Goal: Information Seeking & Learning: Understand process/instructions

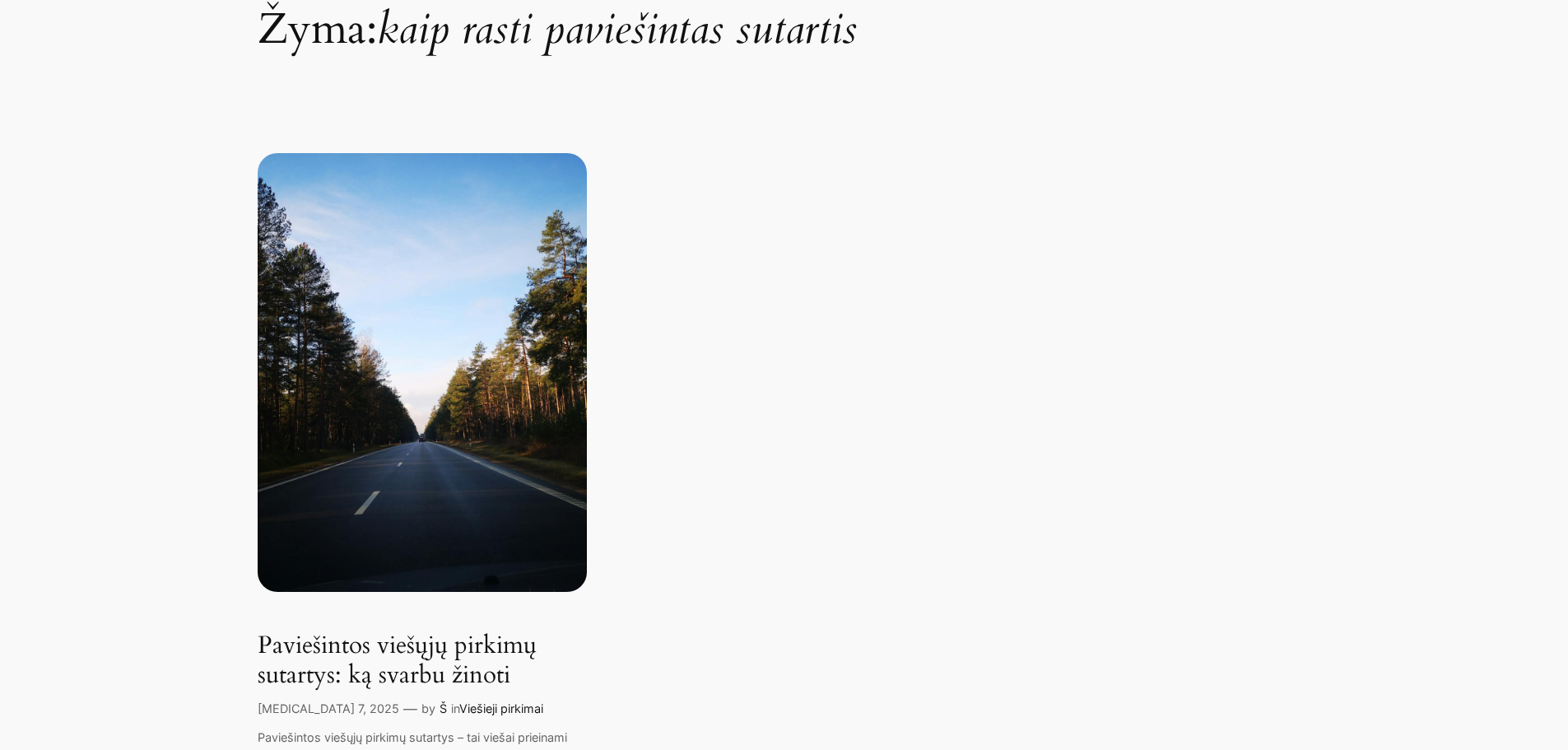
scroll to position [411, 0]
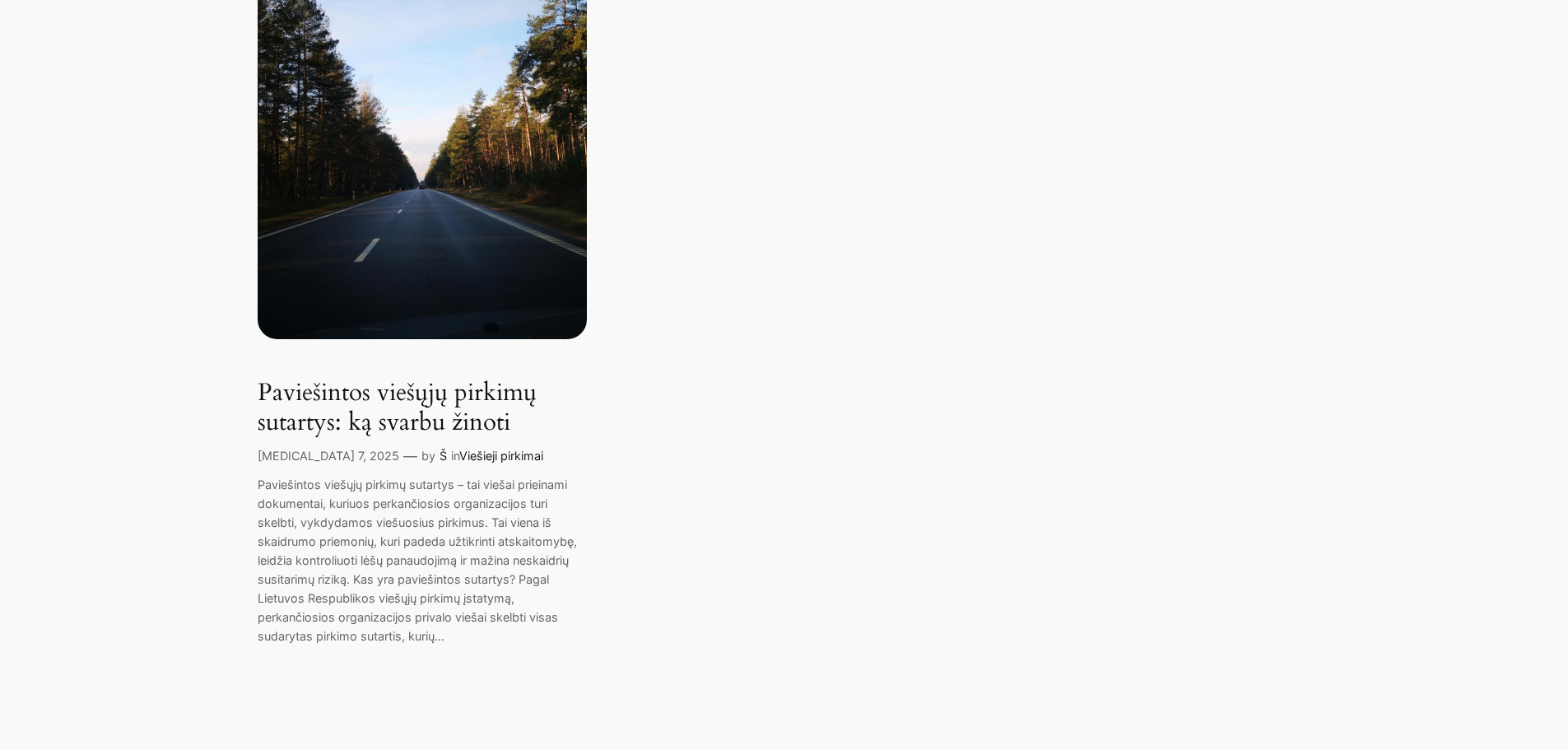
click at [479, 433] on link "Paviešintos viešųjų pirkimų sutartys: ką svarbu žinoti" at bounding box center [422, 407] width 329 height 58
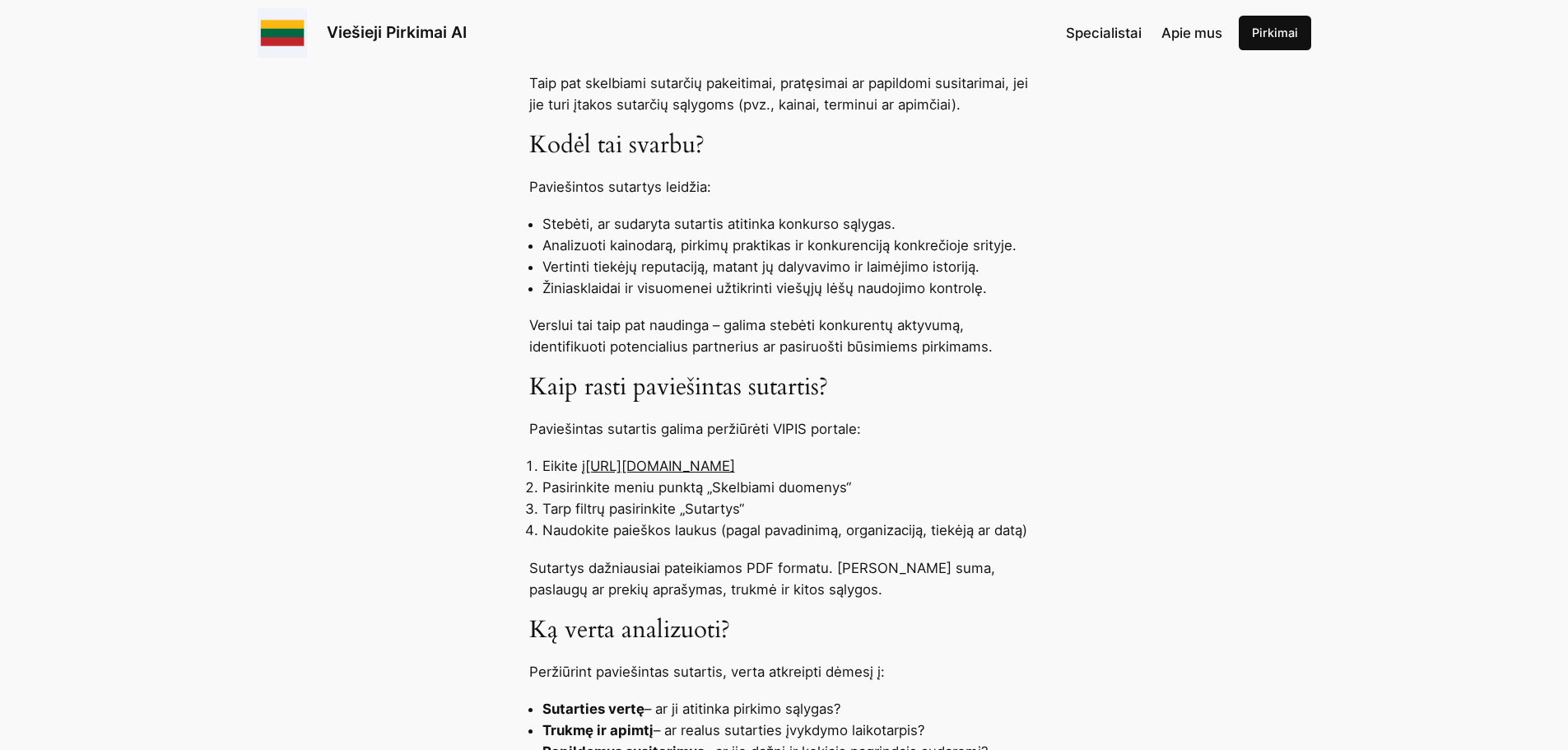
scroll to position [988, 0]
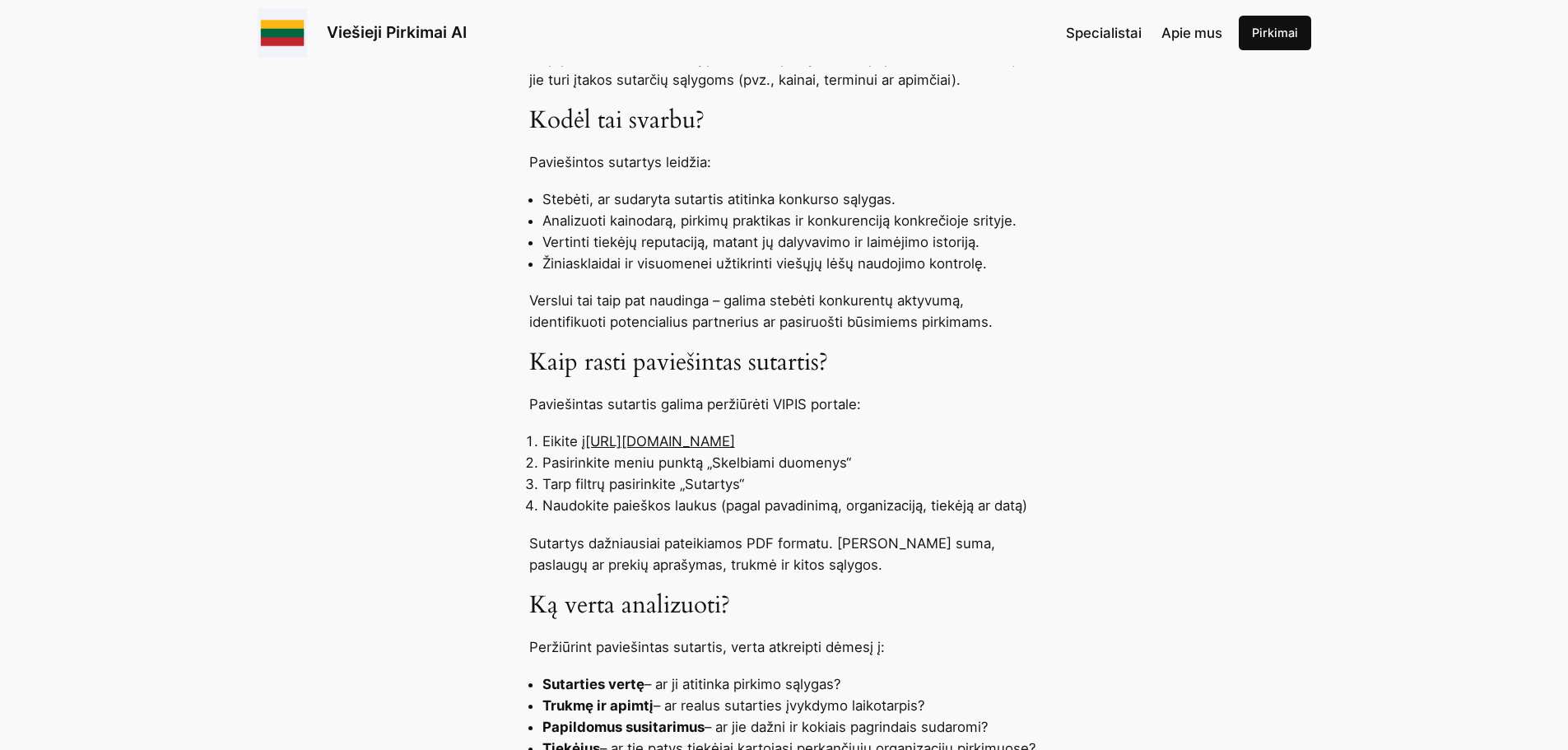
click at [735, 438] on link "[URL][DOMAIN_NAME]" at bounding box center [660, 441] width 150 height 17
click at [735, 445] on link "[URL][DOMAIN_NAME]" at bounding box center [660, 441] width 150 height 17
click at [735, 446] on link "[URL][DOMAIN_NAME]" at bounding box center [660, 441] width 150 height 17
click at [735, 441] on link "[URL][DOMAIN_NAME]" at bounding box center [660, 441] width 150 height 17
click at [735, 438] on link "[URL][DOMAIN_NAME]" at bounding box center [660, 441] width 150 height 17
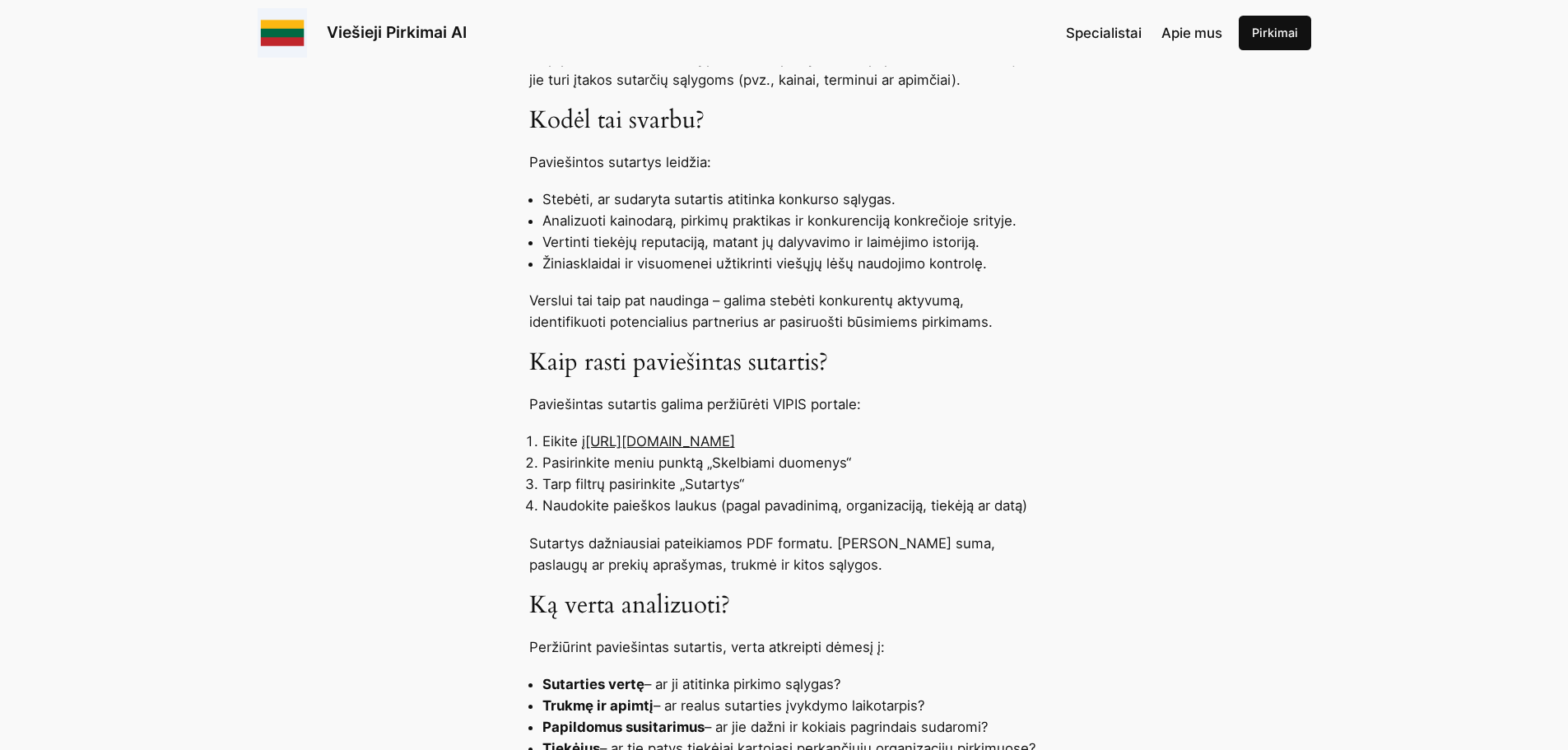
click at [735, 438] on link "[URL][DOMAIN_NAME]" at bounding box center [660, 441] width 150 height 17
drag, startPoint x: 805, startPoint y: 440, endPoint x: 589, endPoint y: 441, distance: 216.0
click at [589, 441] on link "[URL][DOMAIN_NAME]" at bounding box center [660, 441] width 150 height 17
copy link "[URL][DOMAIN_NAME]"
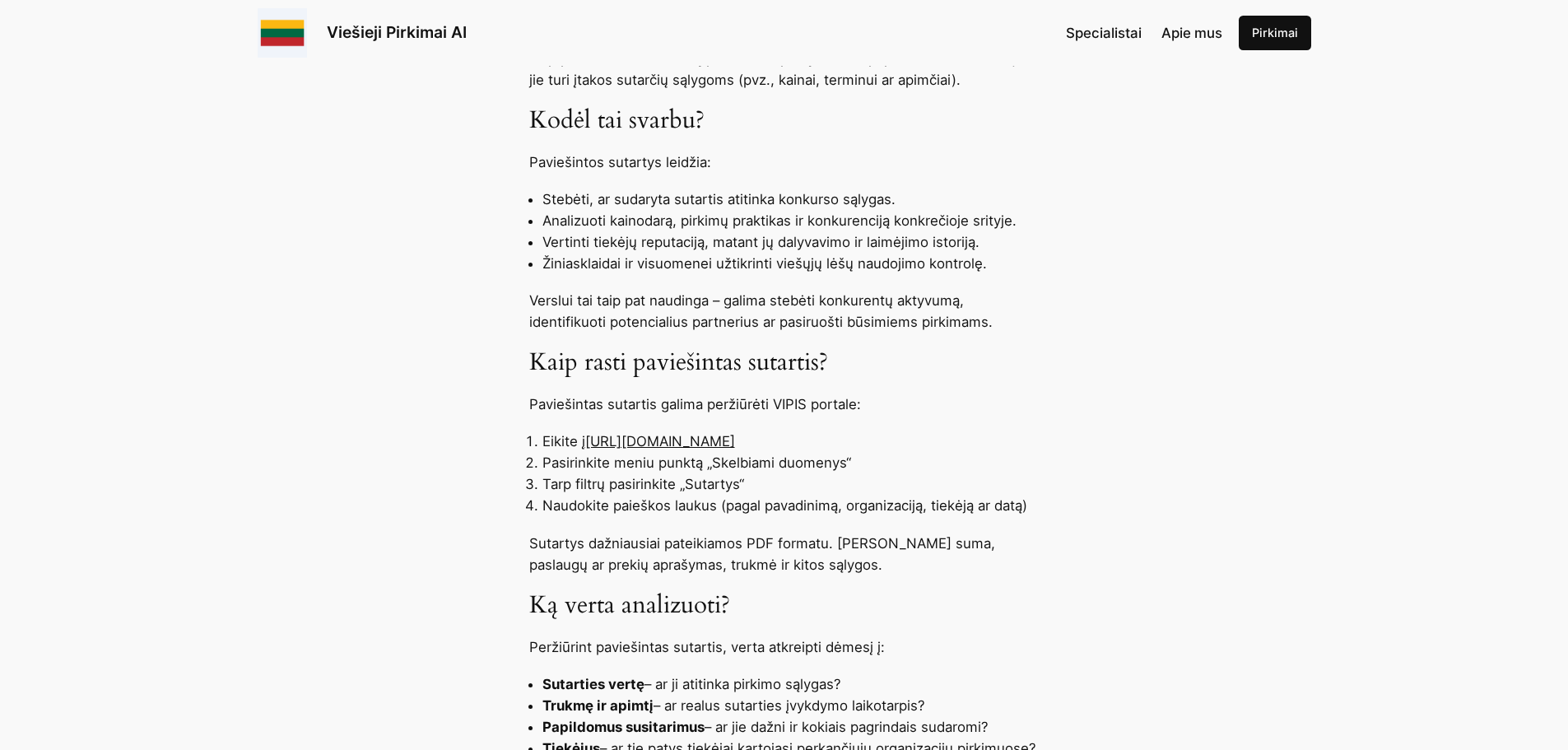
copy link "[URL][DOMAIN_NAME]"
drag, startPoint x: 549, startPoint y: 462, endPoint x: 878, endPoint y: 460, distance: 329.0
click at [878, 460] on li "Pasirinkite meniu punktą „Skelbiami duomenys“" at bounding box center [790, 462] width 497 height 22
